Goal: Navigation & Orientation: Find specific page/section

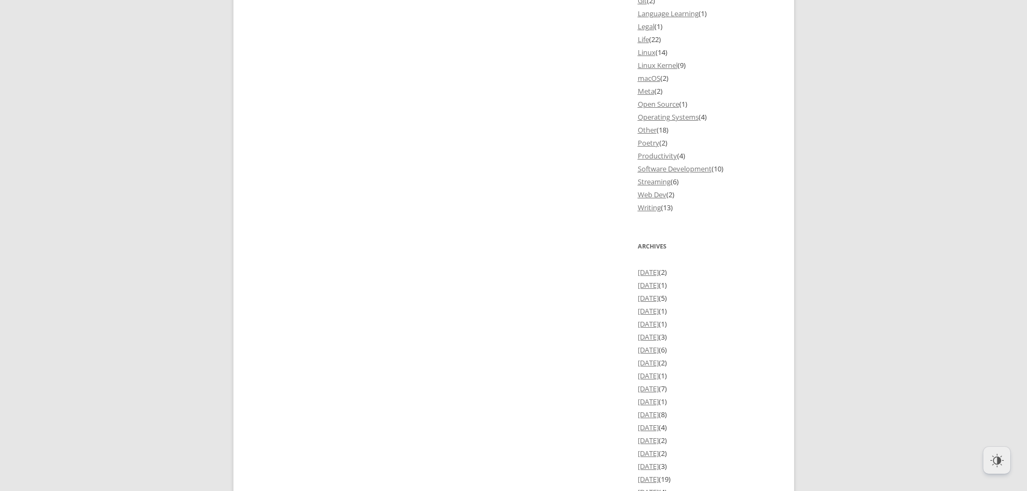
scroll to position [1278, 0]
click at [658, 280] on li "[DATE] (2)" at bounding box center [704, 274] width 135 height 13
click at [658, 272] on link "[DATE]" at bounding box center [647, 275] width 21 height 10
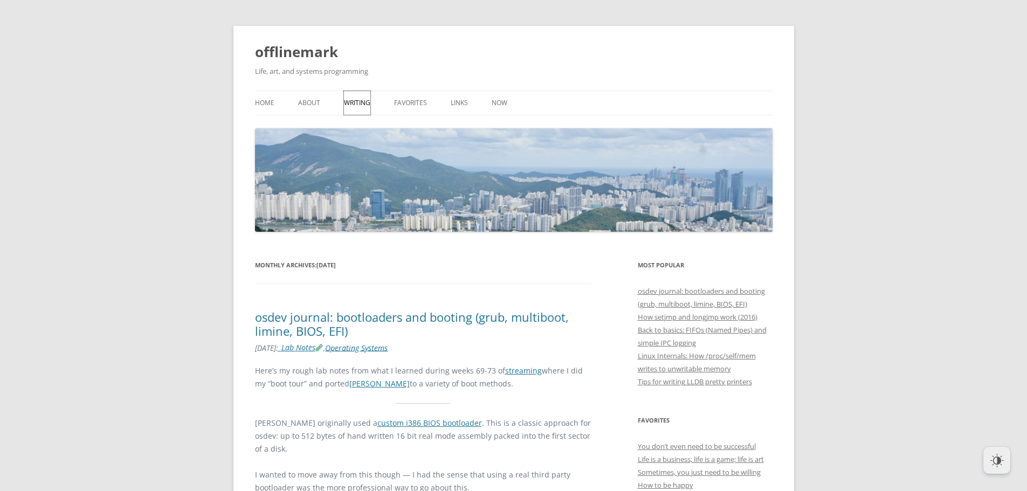
click at [346, 100] on link "Writing" at bounding box center [357, 103] width 26 height 24
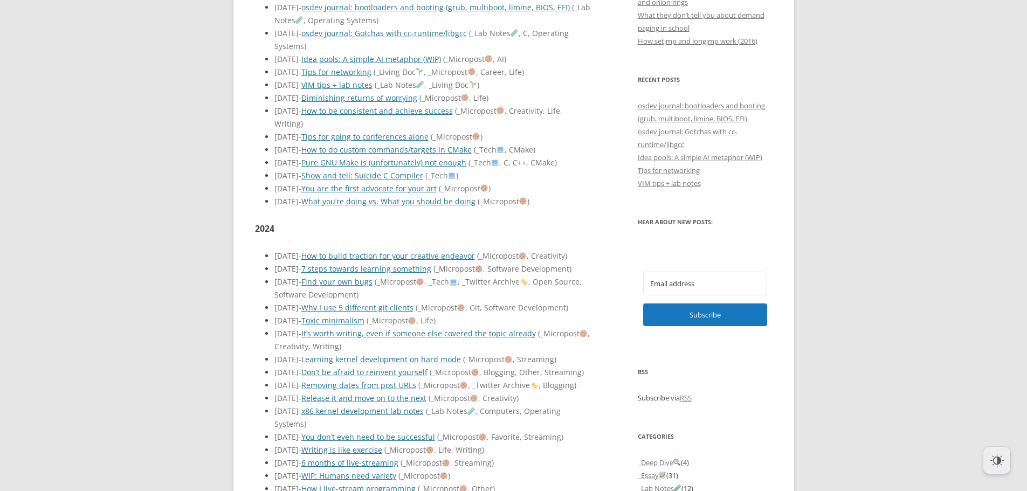
scroll to position [539, 0]
